Goal: Task Accomplishment & Management: Manage account settings

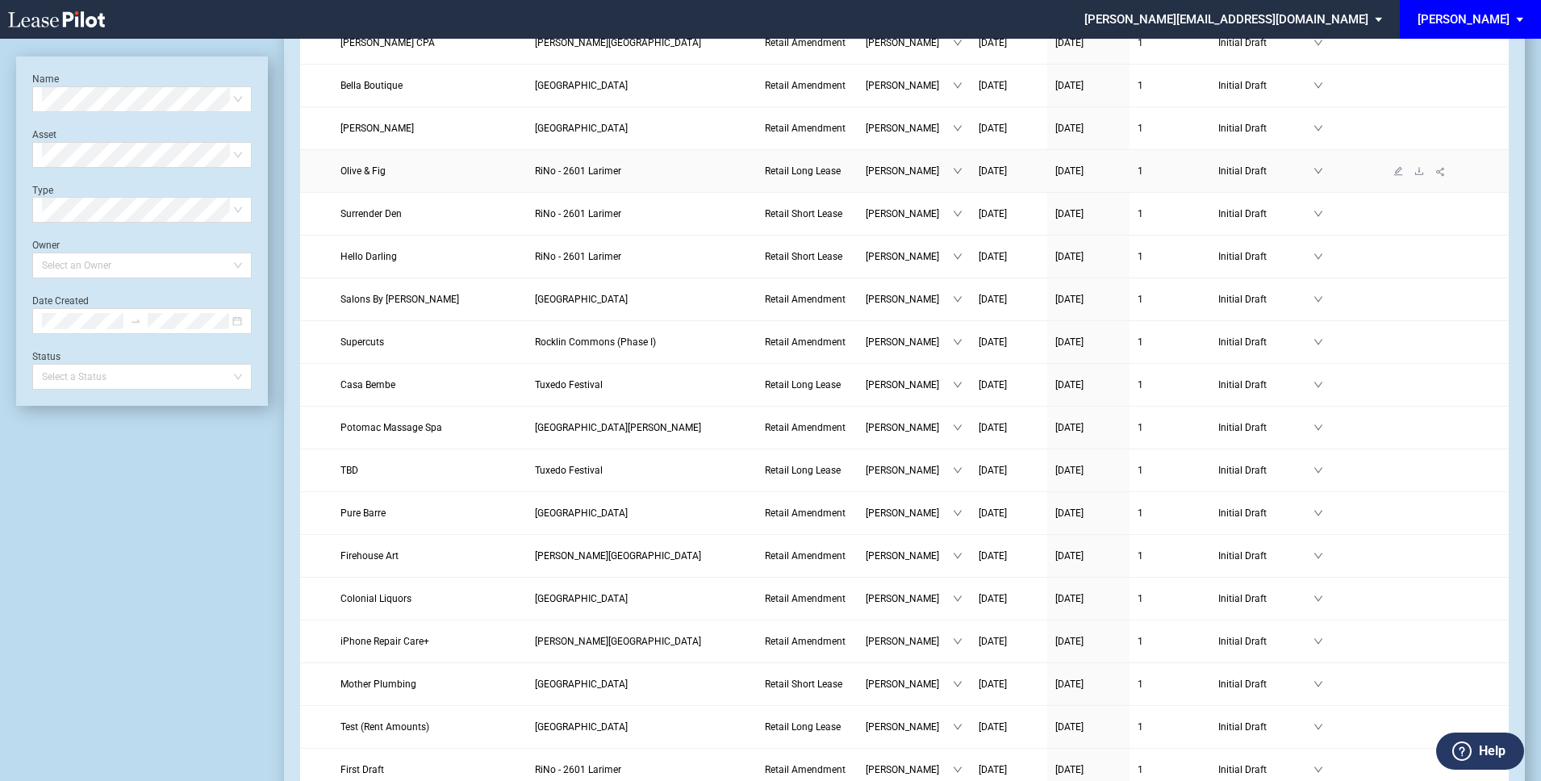
scroll to position [218, 0]
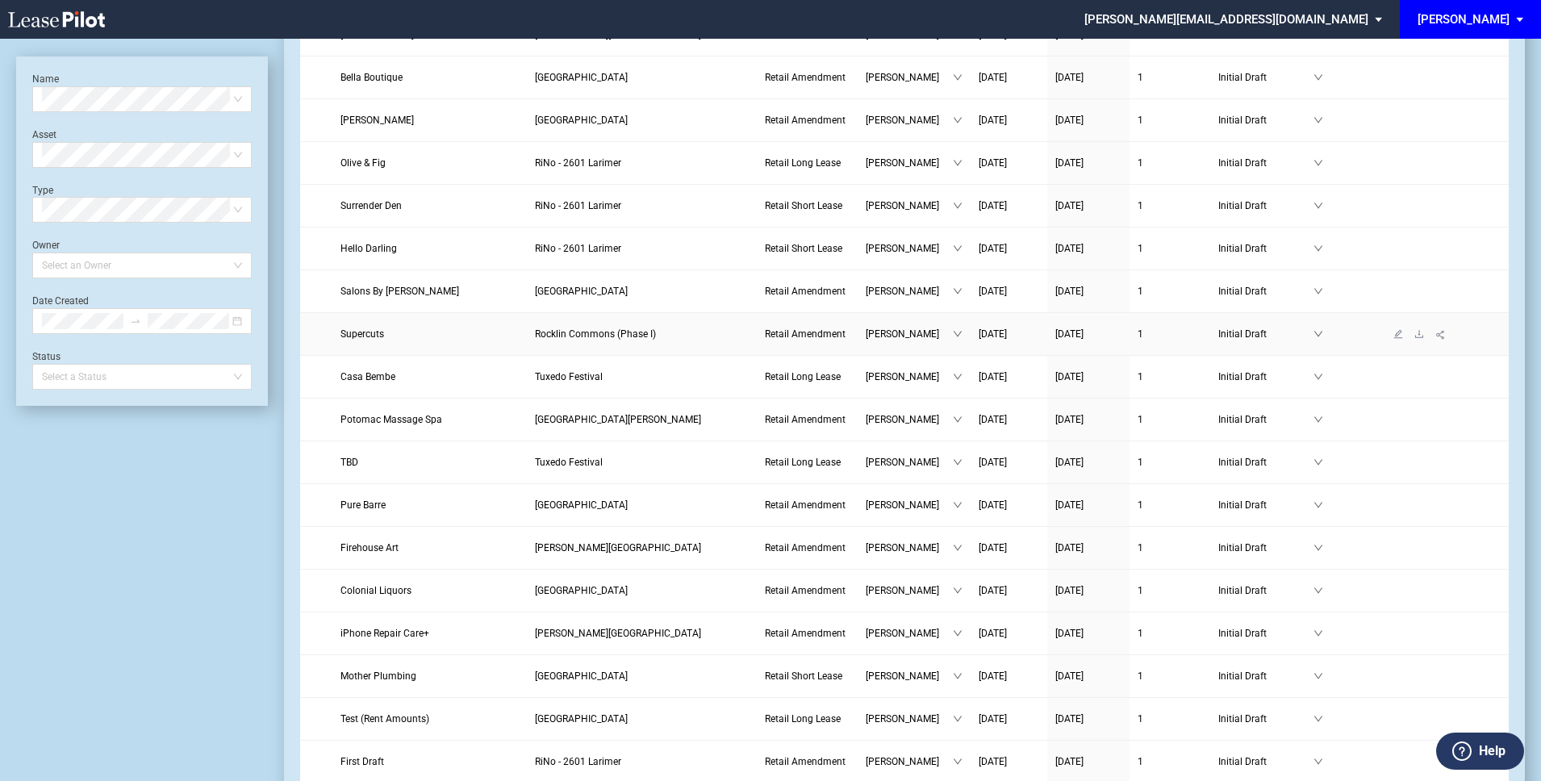
click at [362, 340] on span "Supercuts" at bounding box center [363, 333] width 44 height 11
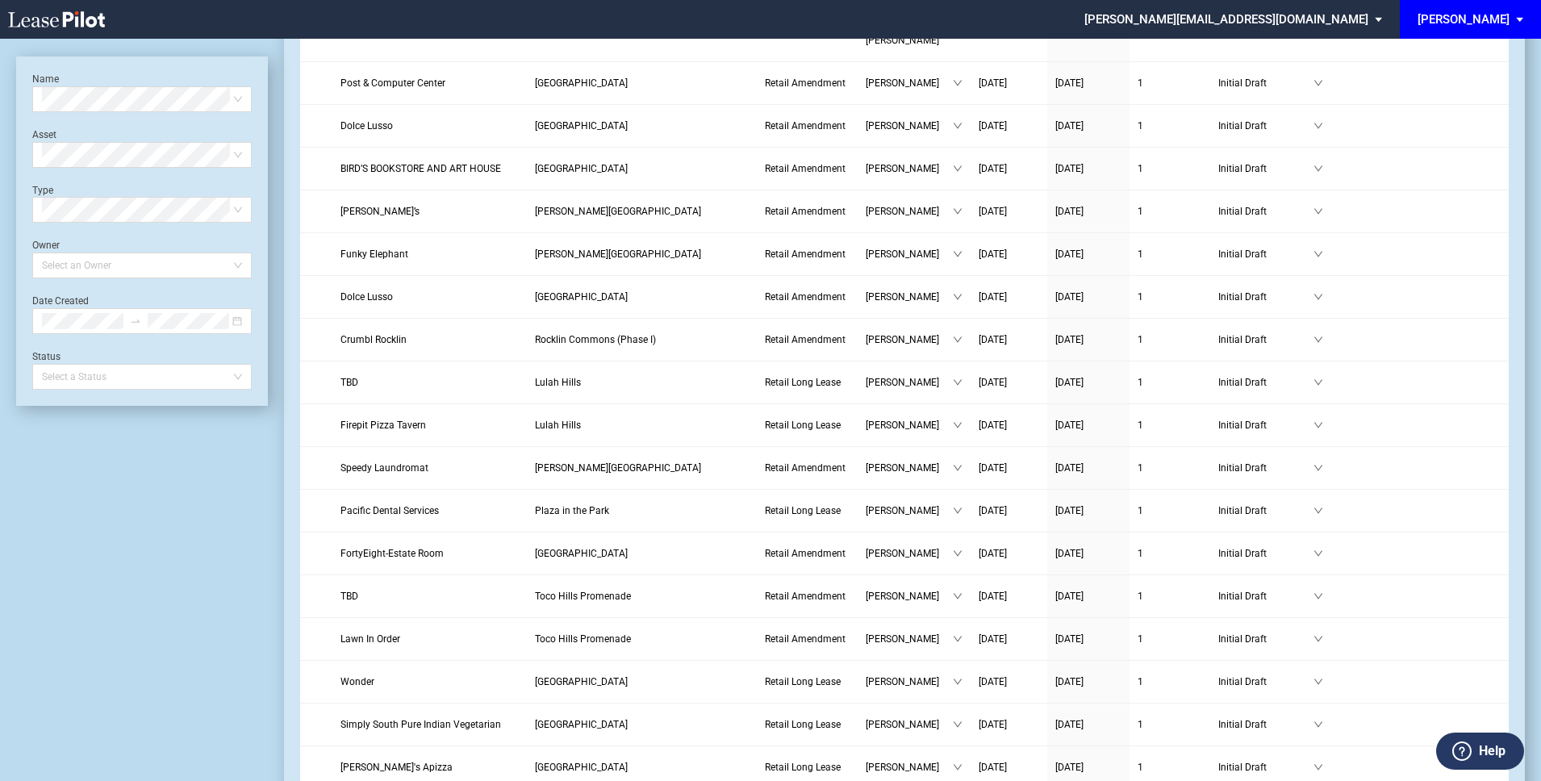
scroll to position [1450, 0]
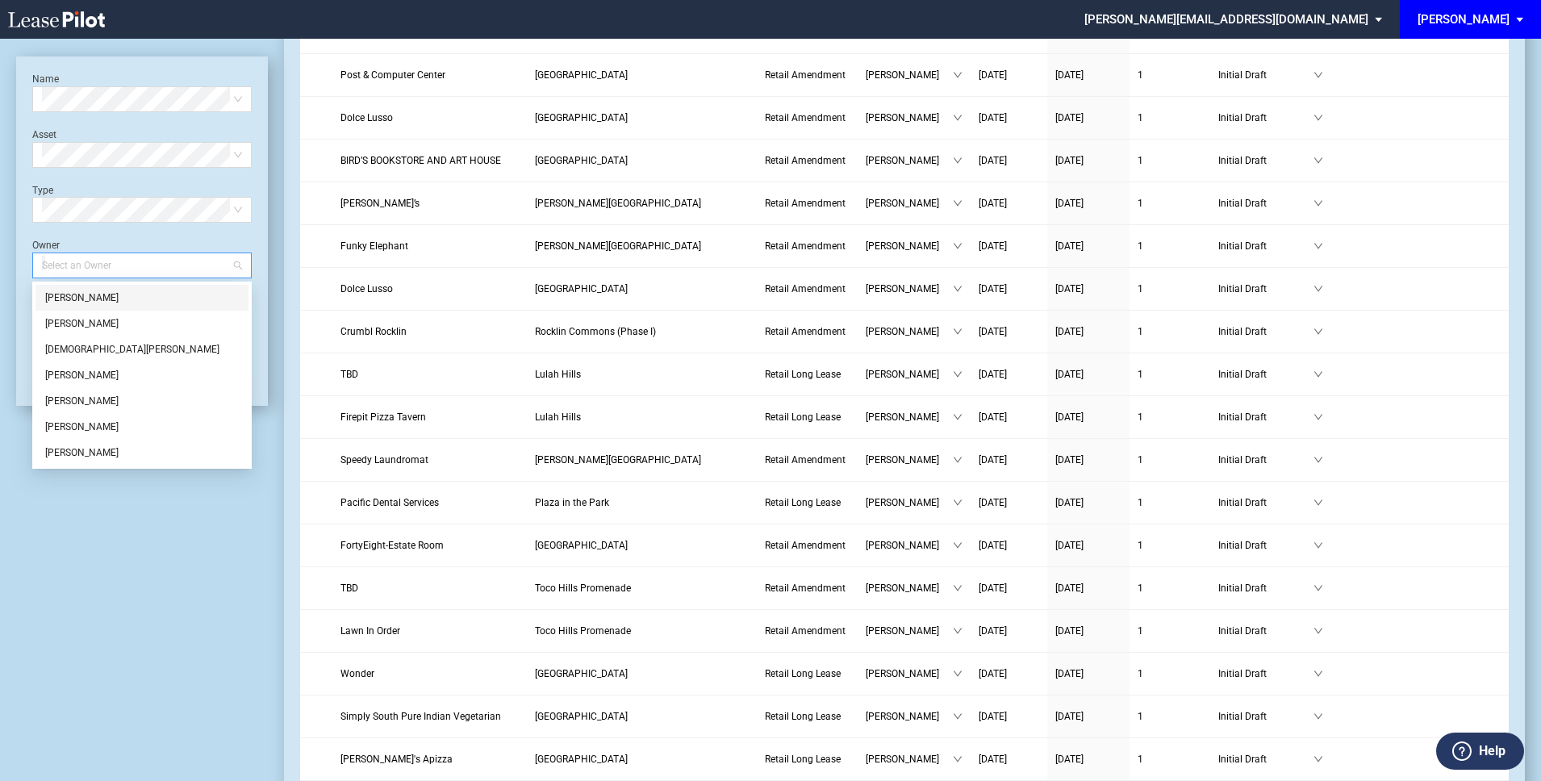
click at [92, 258] on div at bounding box center [135, 265] width 198 height 23
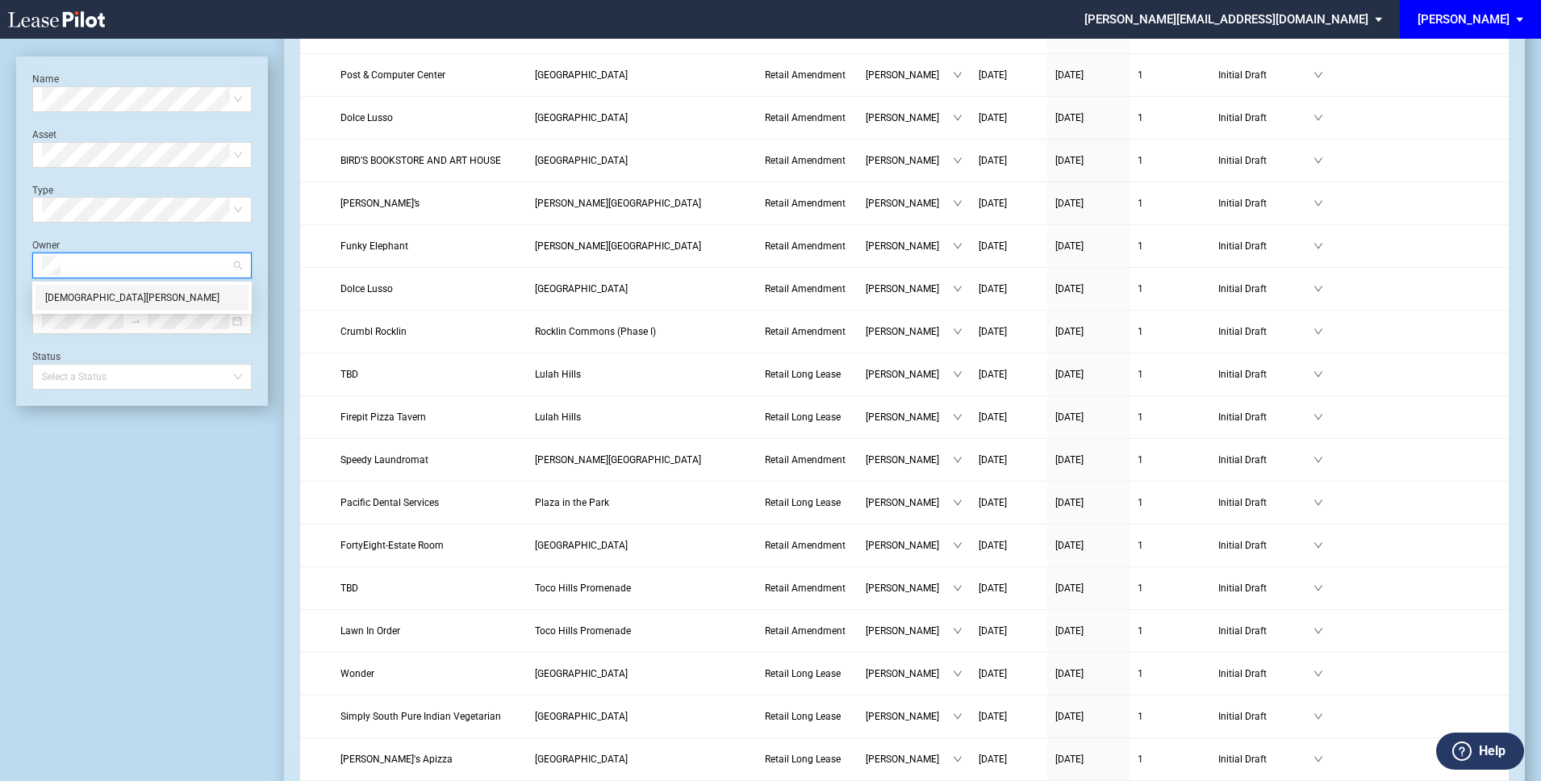
click at [98, 297] on div "Evan Harms" at bounding box center [142, 298] width 194 height 16
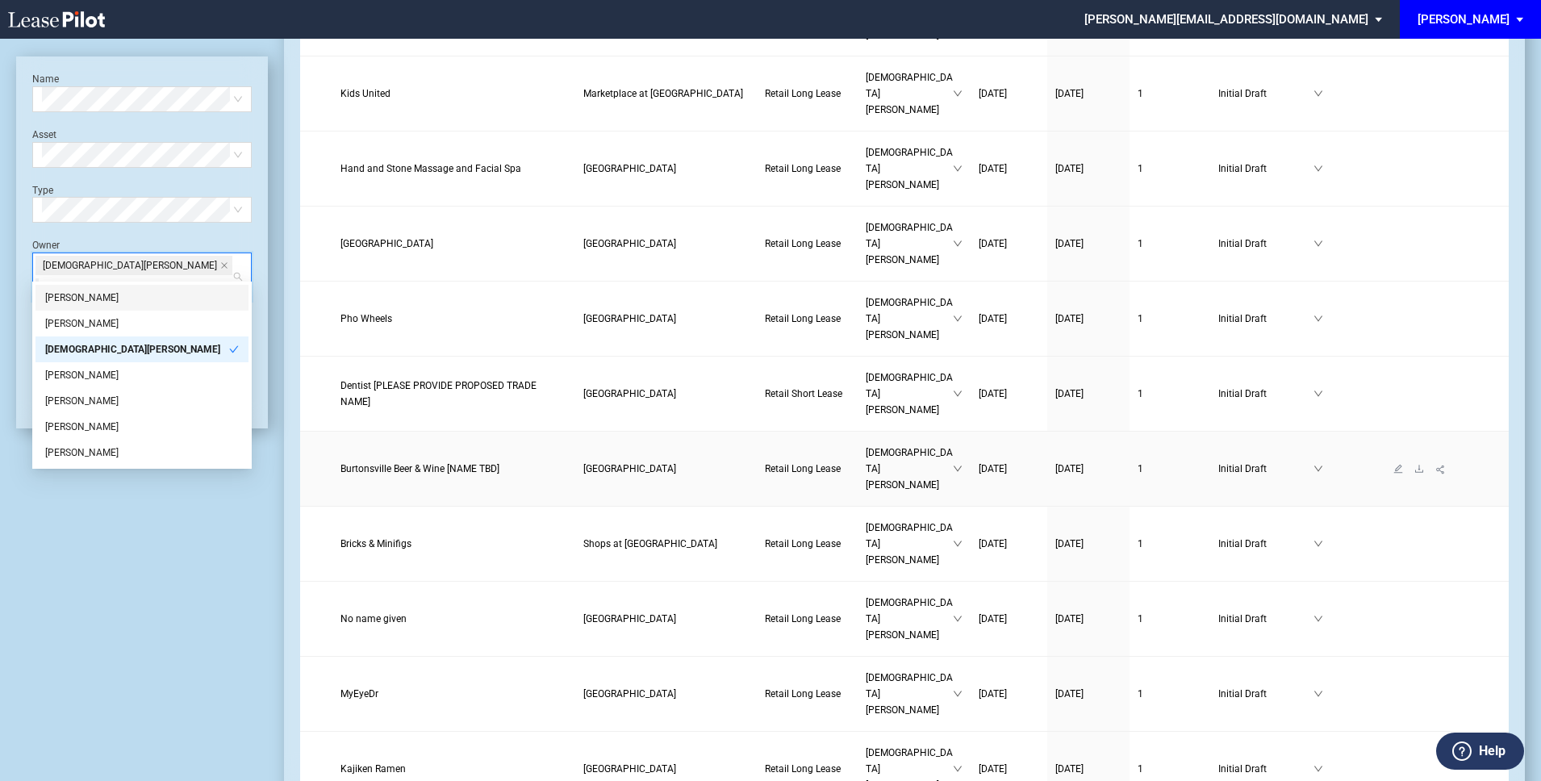
scroll to position [0, 0]
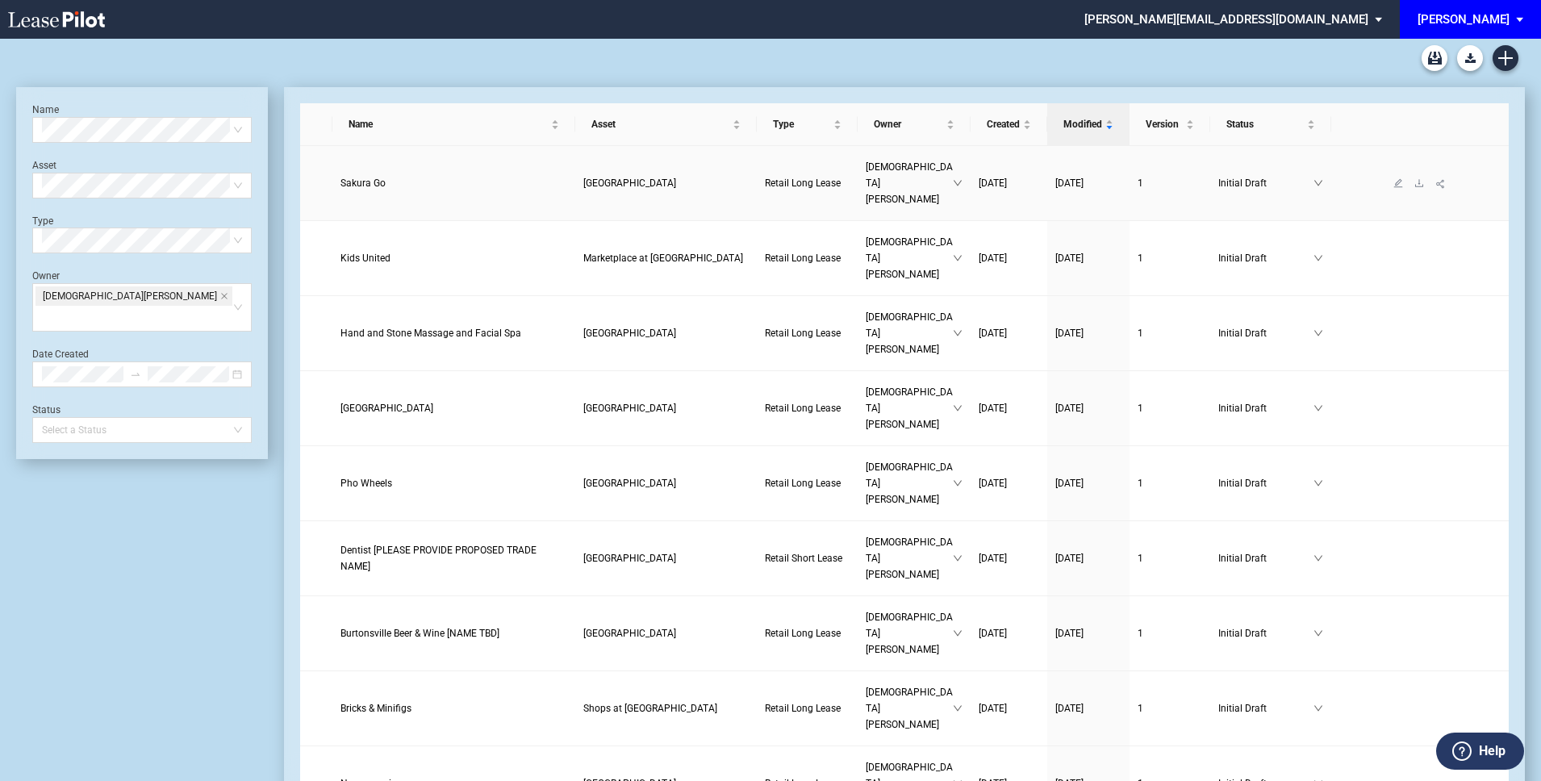
click at [381, 178] on span "Sakura Go" at bounding box center [363, 183] width 45 height 11
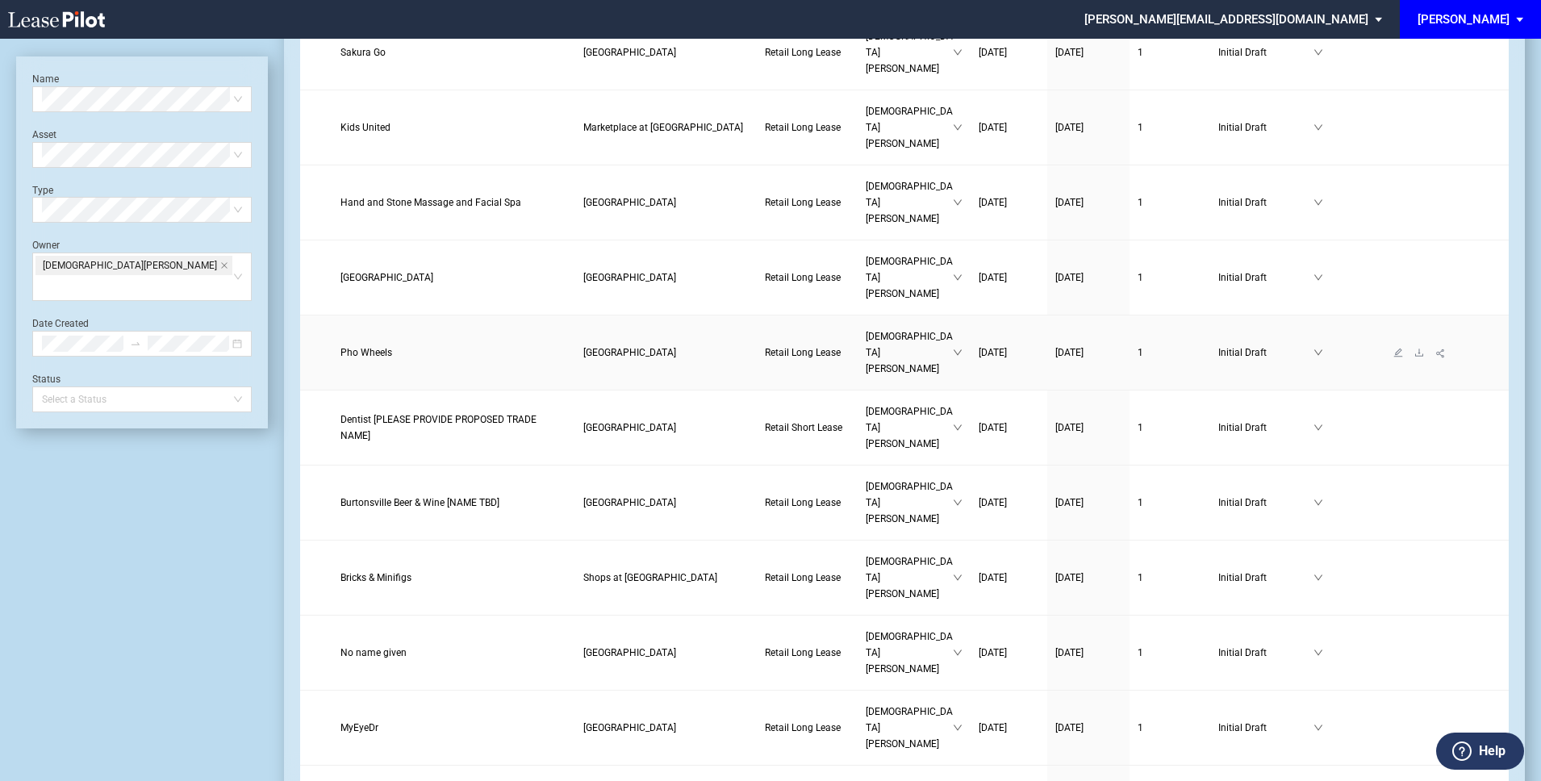
scroll to position [165, 0]
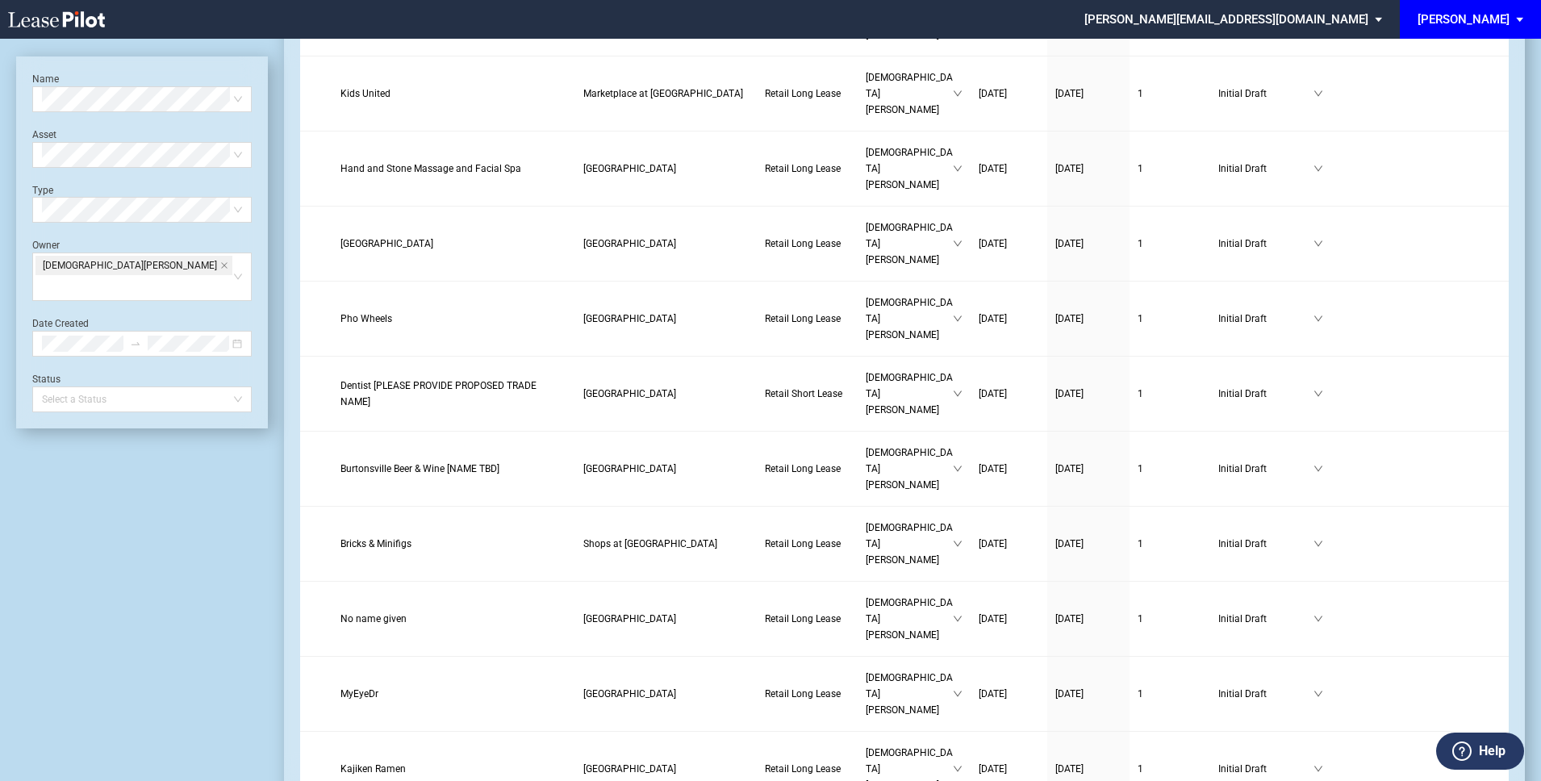
click at [220, 265] on icon "close" at bounding box center [224, 265] width 8 height 8
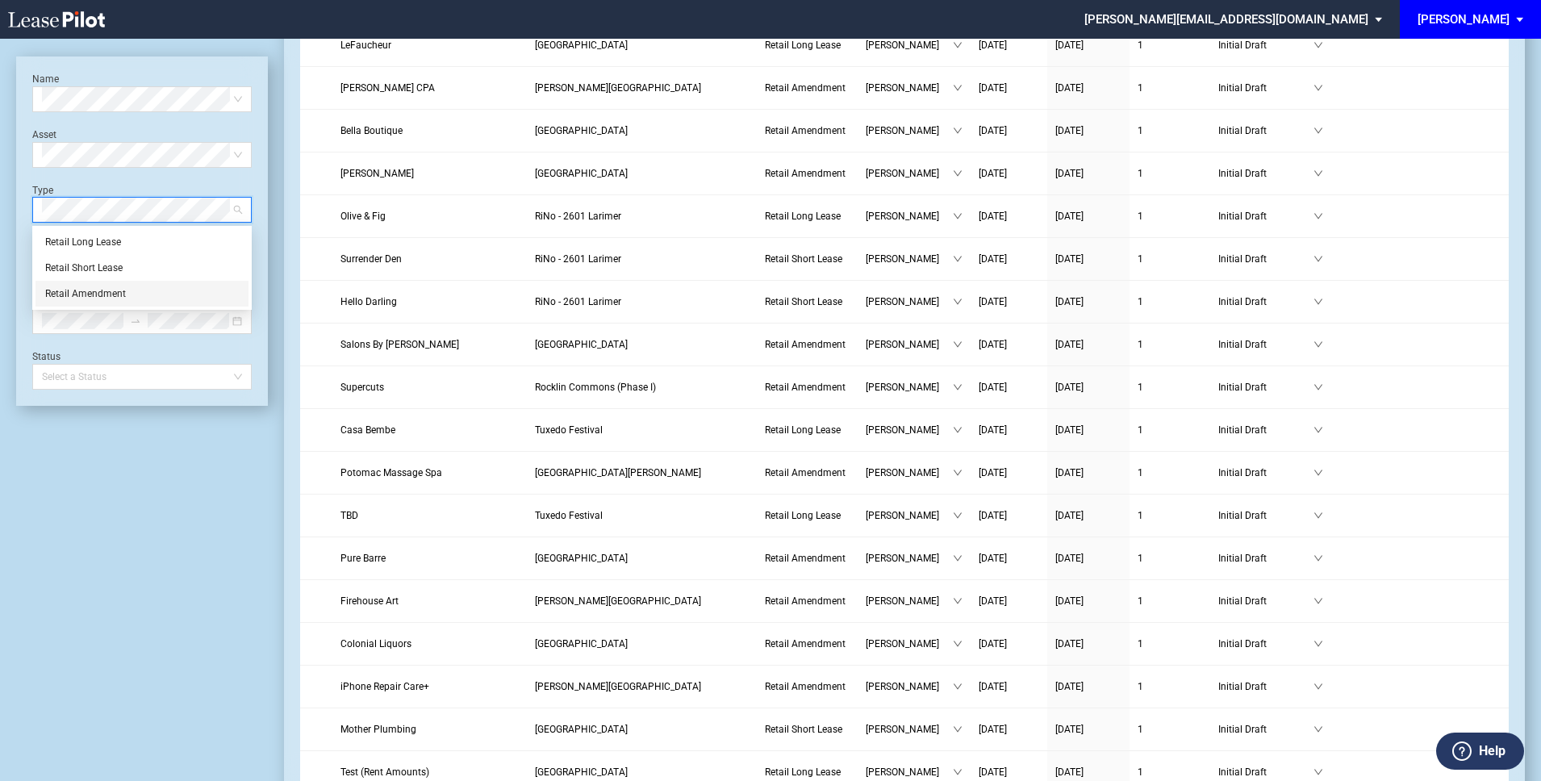
click at [112, 286] on div "Retail Amendment" at bounding box center [142, 294] width 194 height 16
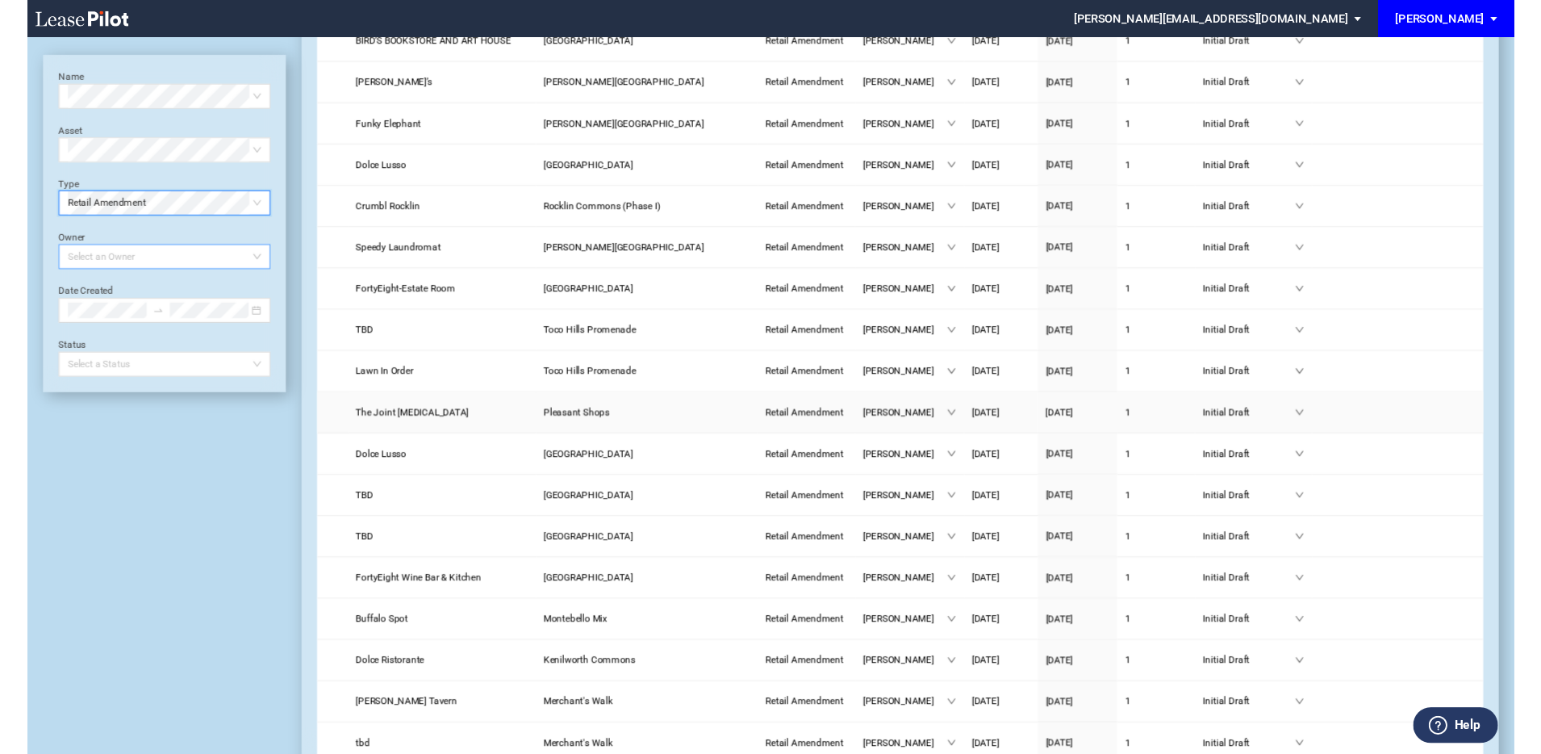
scroll to position [1107, 0]
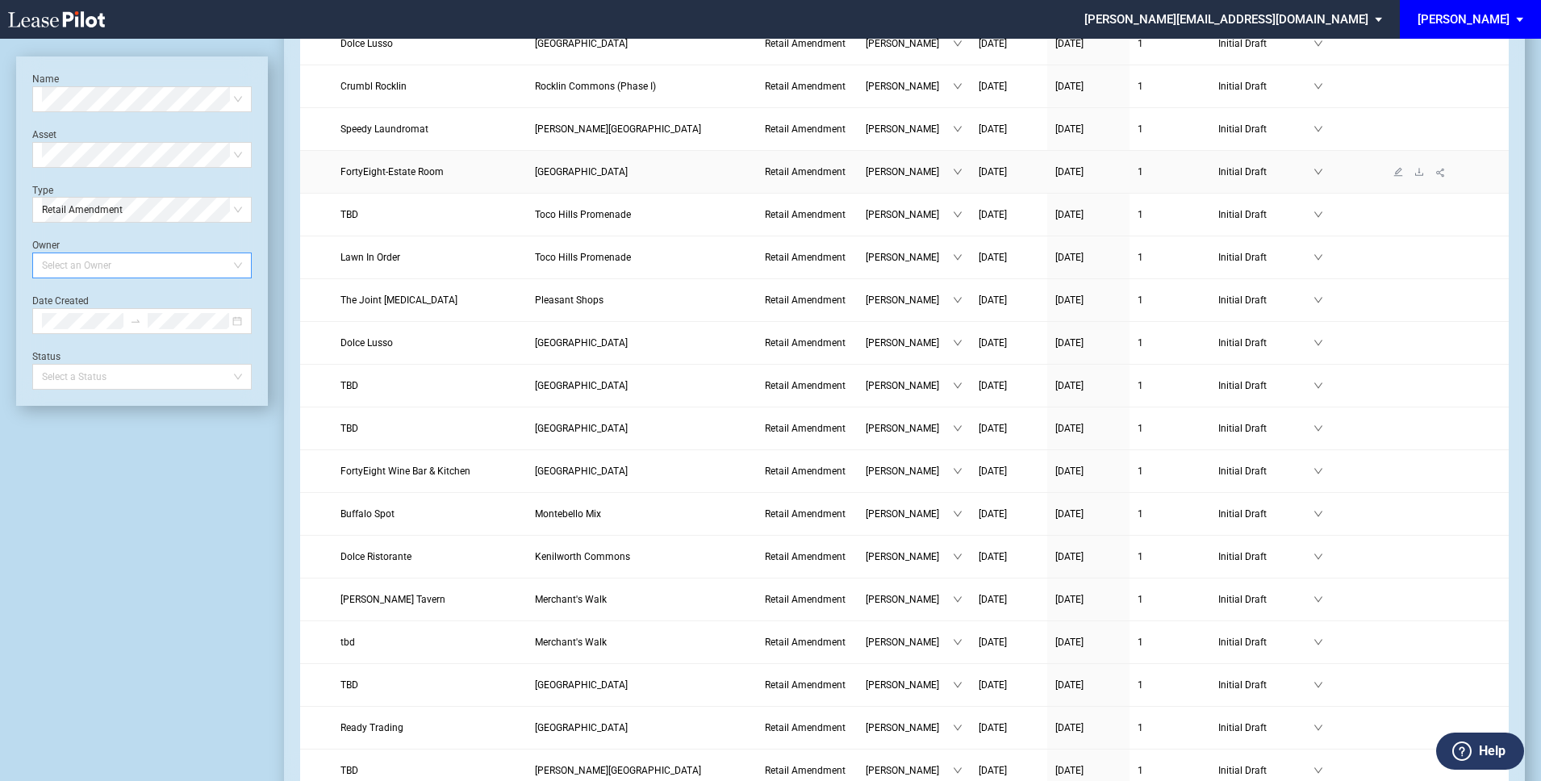
click at [397, 178] on span "FortyEight-Estate Room" at bounding box center [392, 171] width 103 height 11
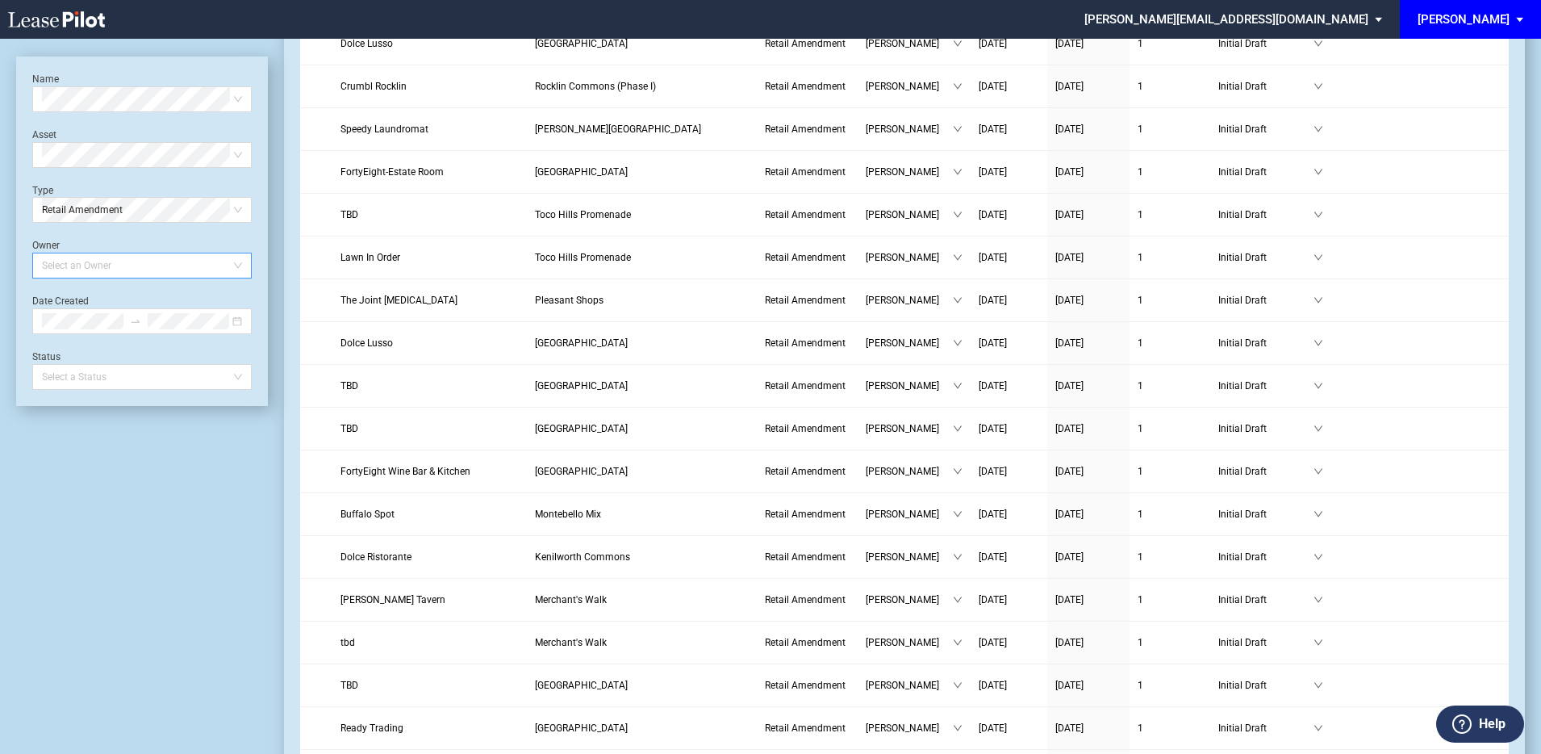
click at [1384, 16] on md-select "edens@leasepilot.co Super Admin Area Admin Area Settings Sign Out" at bounding box center [1239, 18] width 313 height 36
click at [1359, 113] on md-option "Sign Out" at bounding box center [1373, 121] width 153 height 26
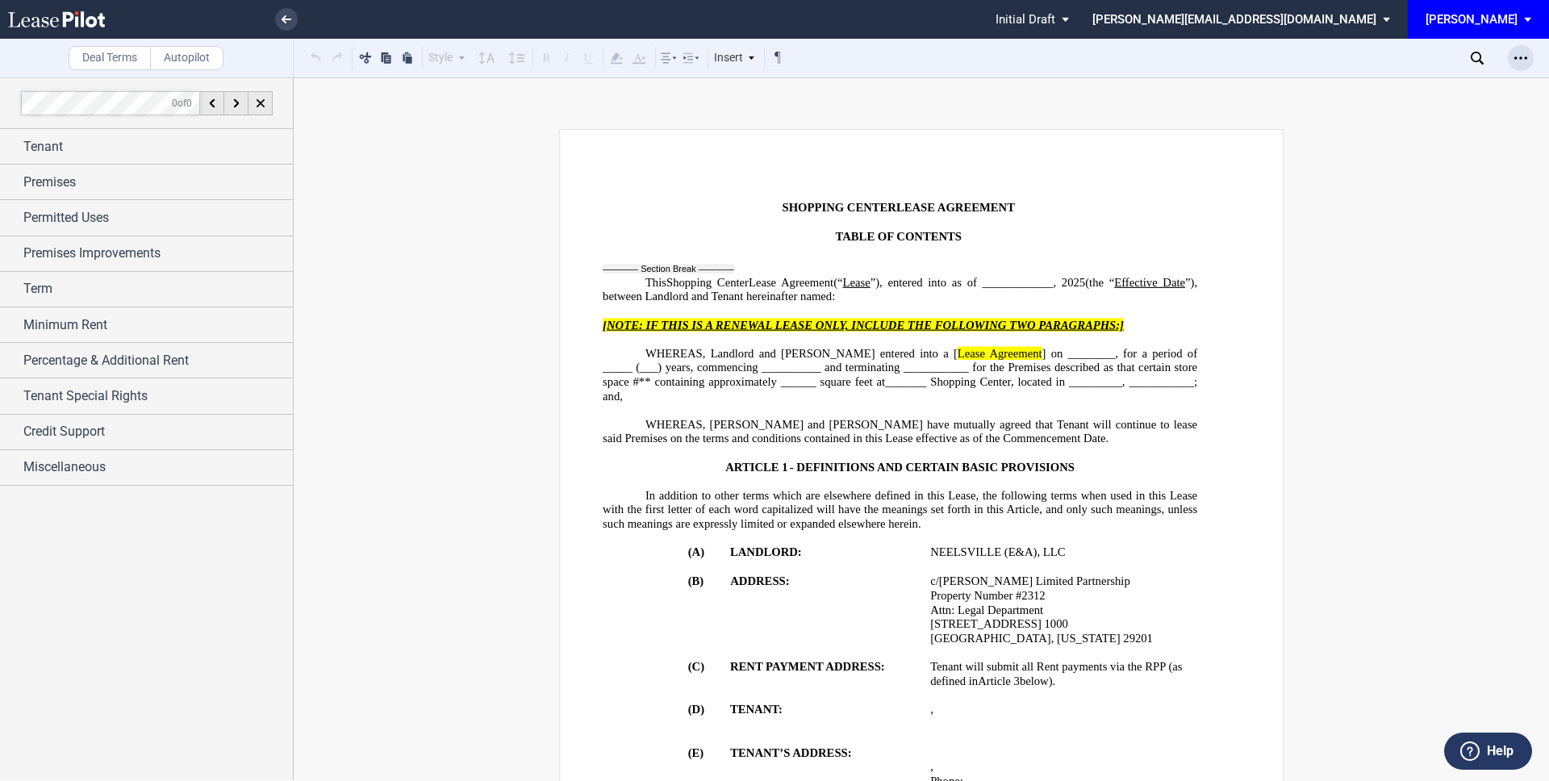
click at [1519, 59] on icon "Open Lease options menu" at bounding box center [1521, 58] width 13 height 13
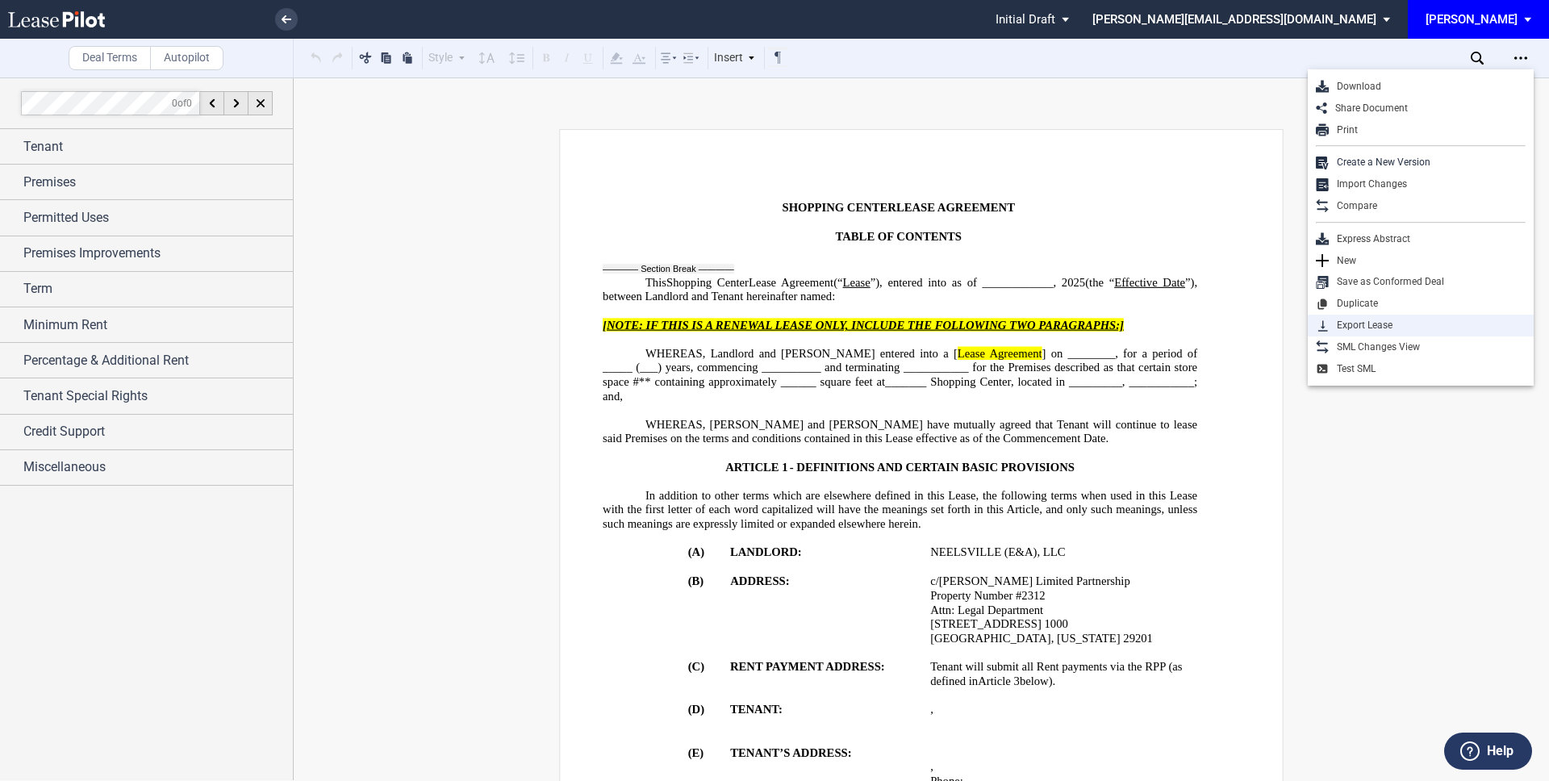
click at [1385, 324] on div "Export Lease" at bounding box center [1427, 326] width 197 height 14
